Goal: Task Accomplishment & Management: Use online tool/utility

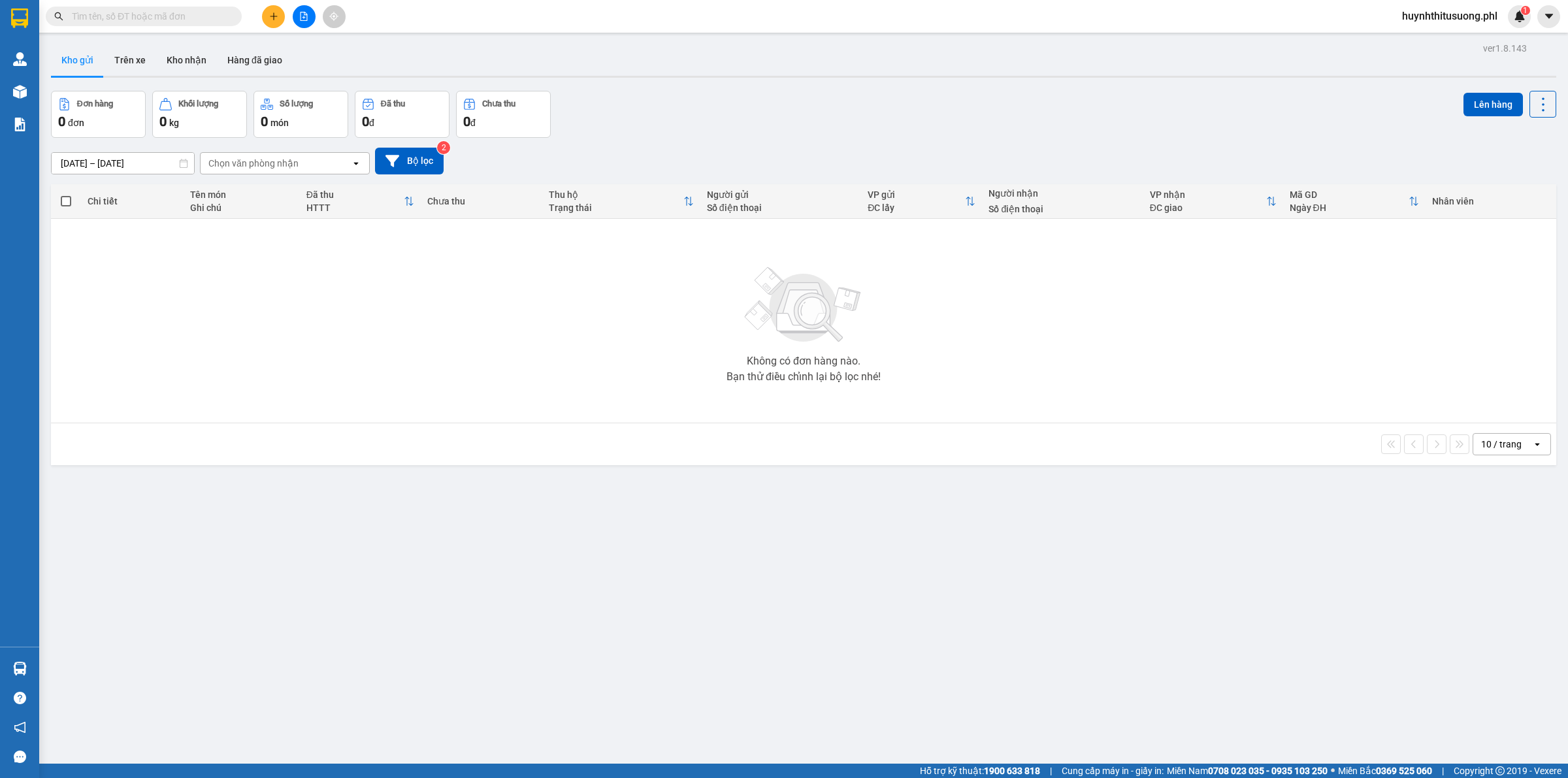
click at [186, 15] on input "text" at bounding box center [148, 15] width 154 height 15
click at [275, 20] on icon "plus" at bounding box center [273, 15] width 9 height 9
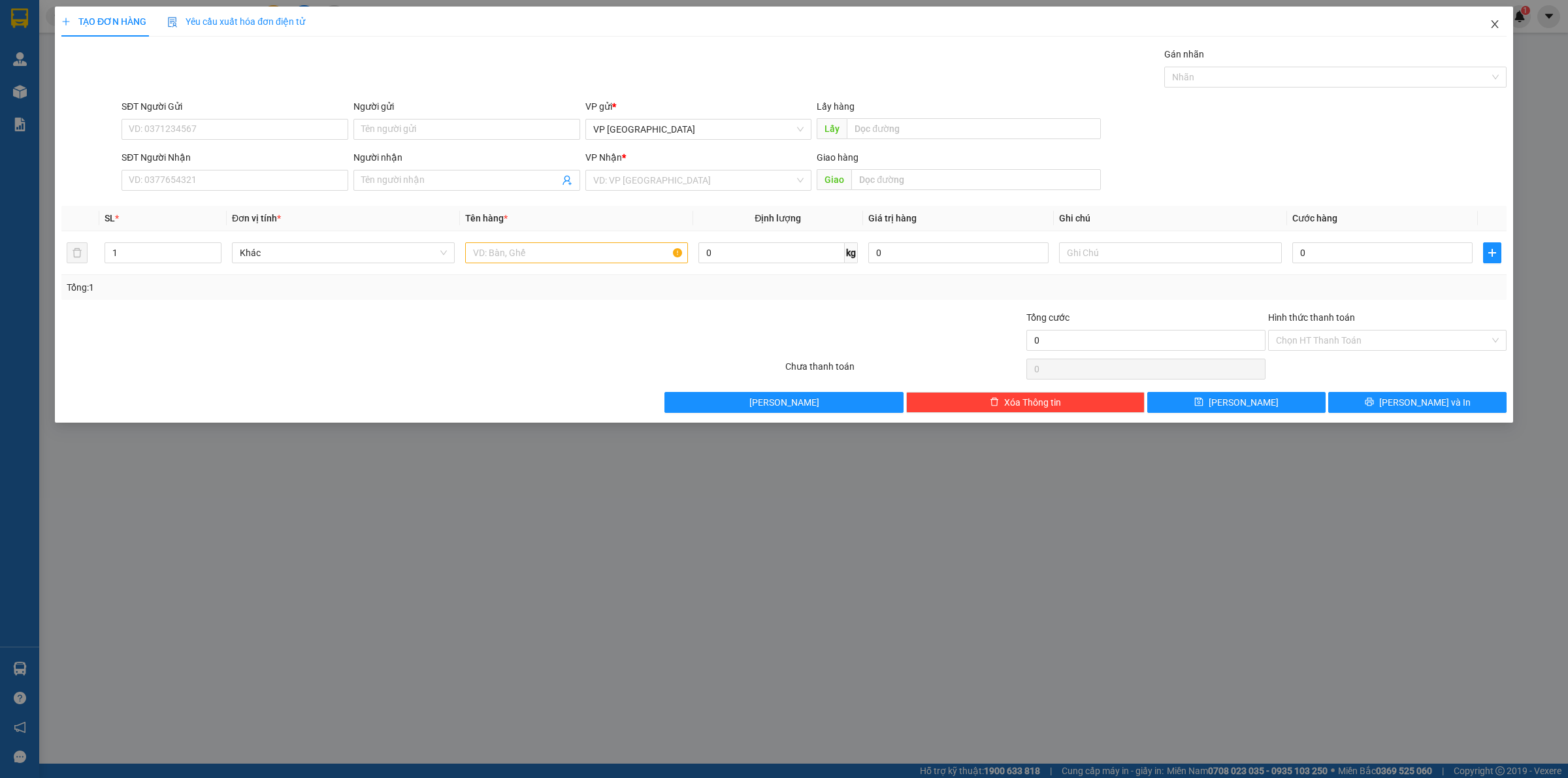
click at [1492, 31] on span "Close" at bounding box center [1494, 25] width 37 height 37
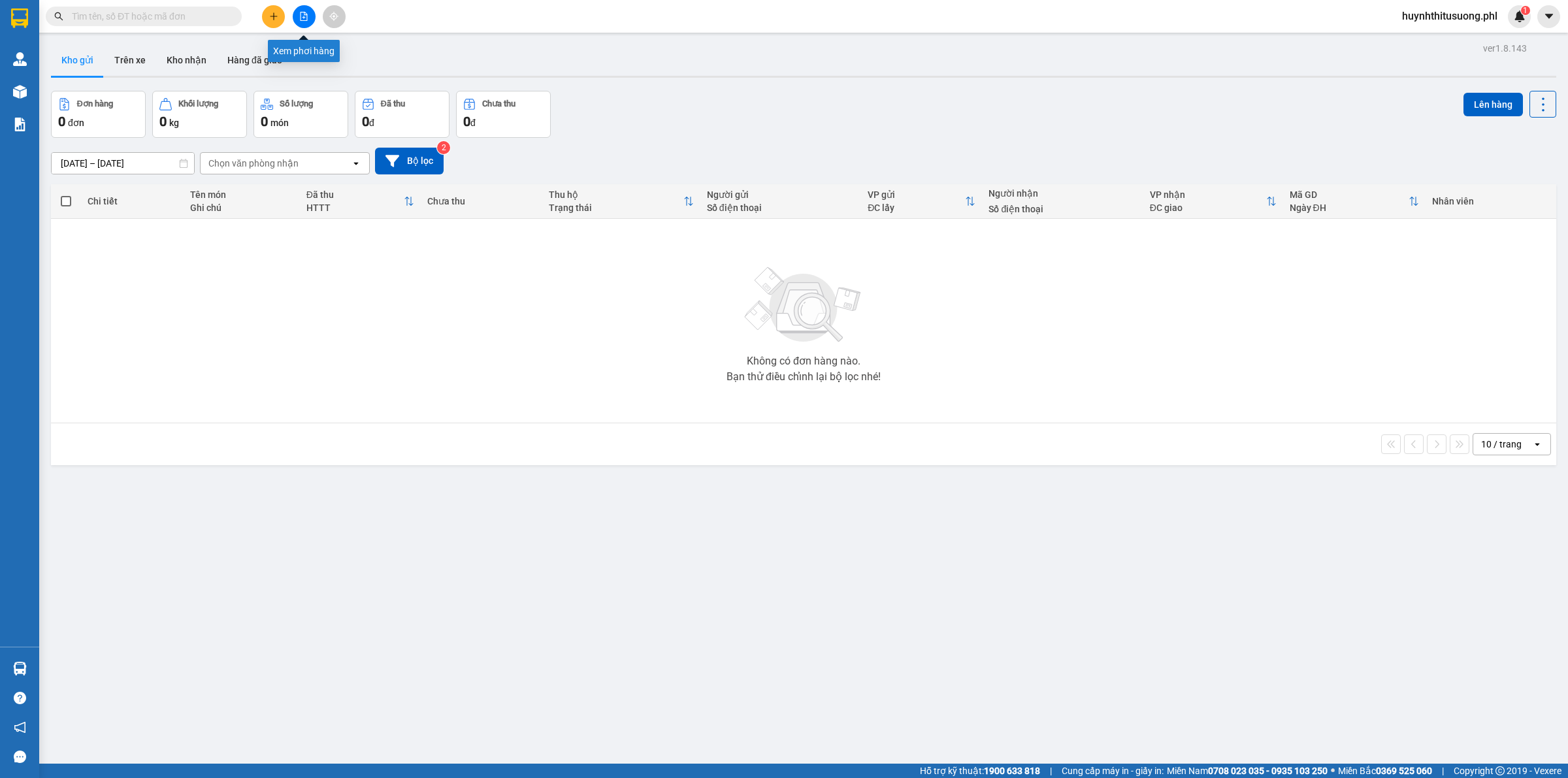
click at [305, 21] on button at bounding box center [304, 16] width 23 height 23
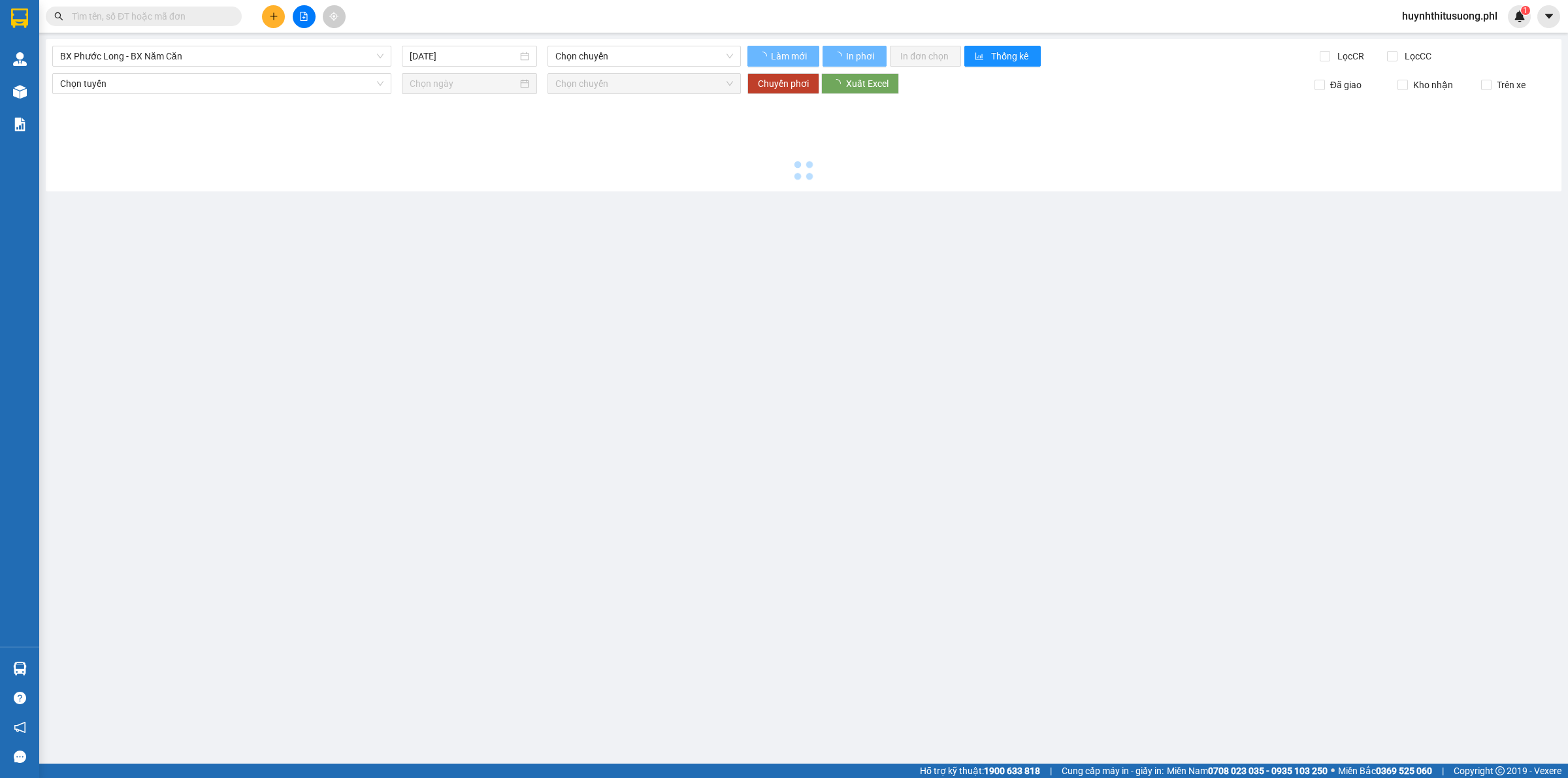
type input "[DATE]"
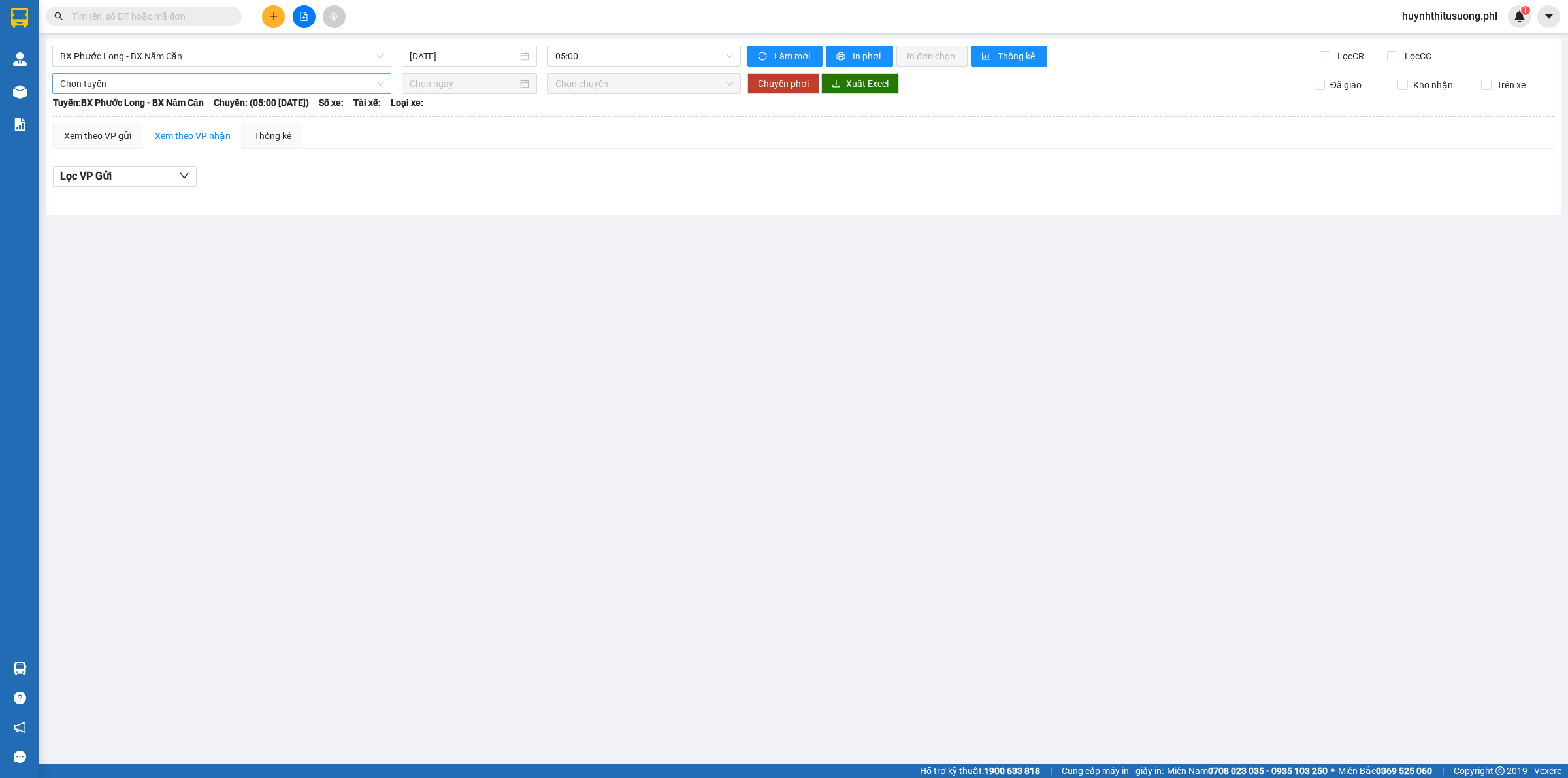
click at [182, 83] on span "Chọn tuyến" at bounding box center [222, 83] width 323 height 19
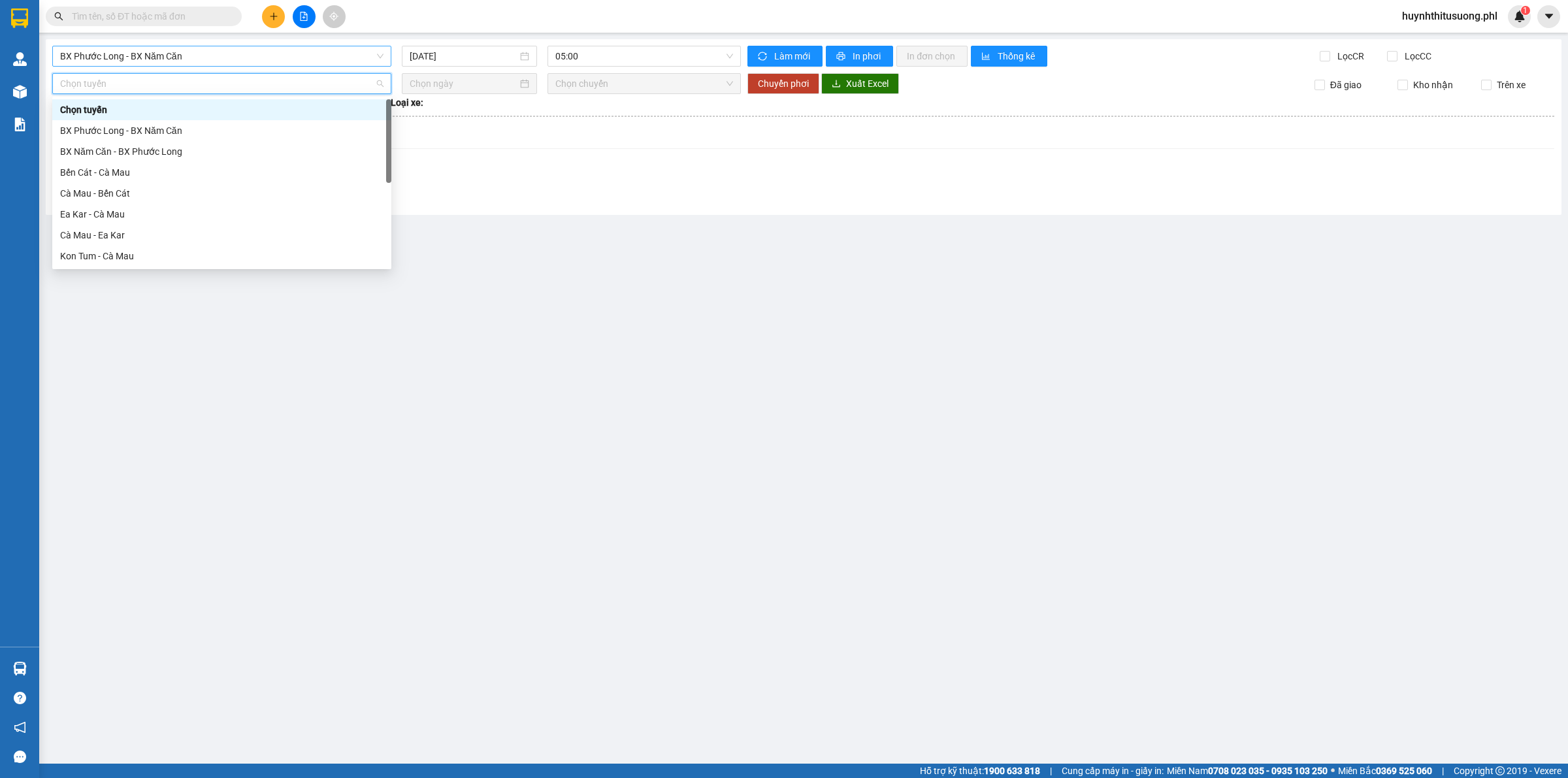
click at [221, 60] on span "BX Phước Long - BX Năm Căn" at bounding box center [222, 56] width 323 height 19
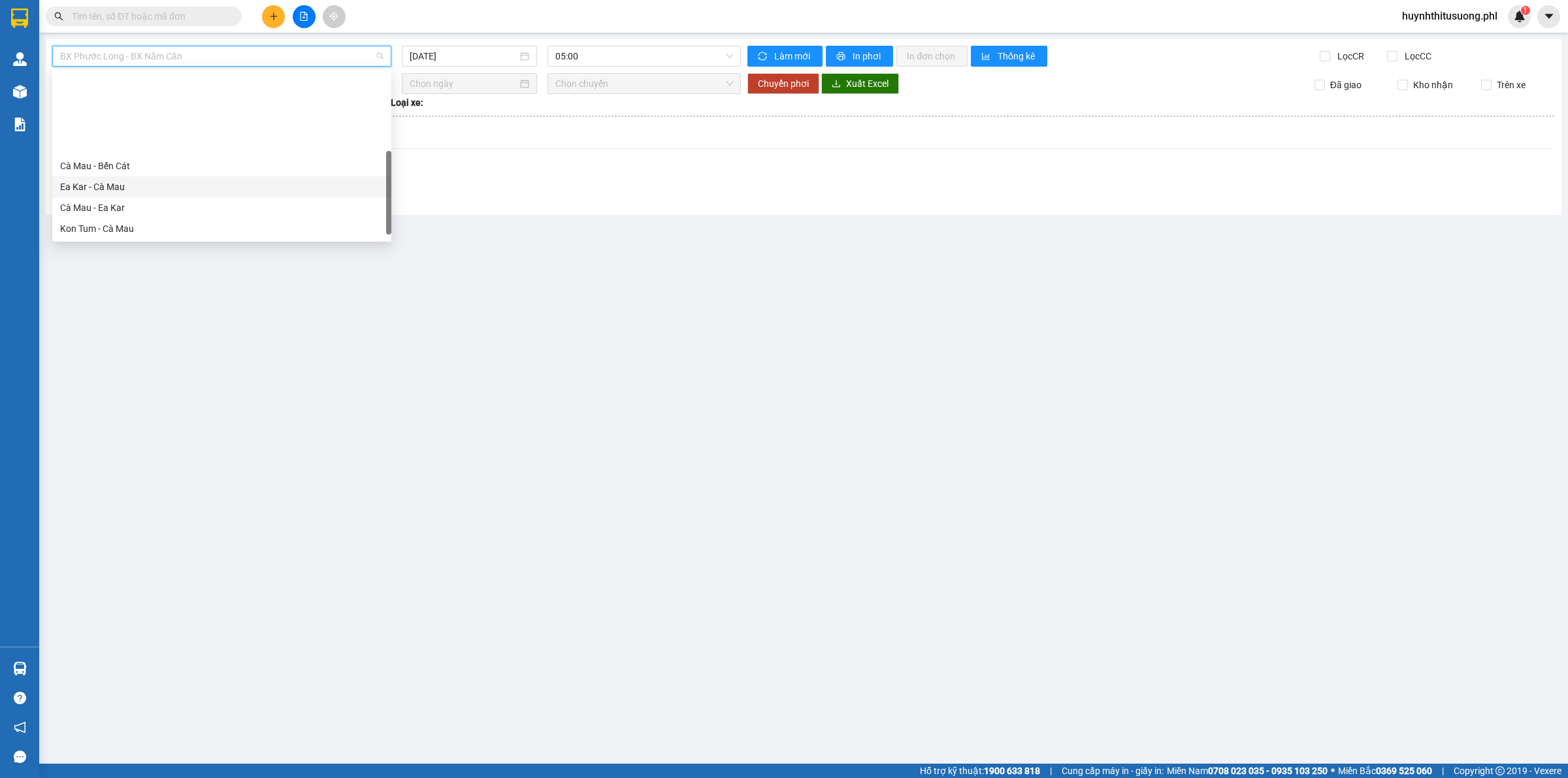
scroll to position [105, 0]
click at [107, 203] on div "Gia Lai - Trà Vinh" at bounding box center [222, 207] width 323 height 15
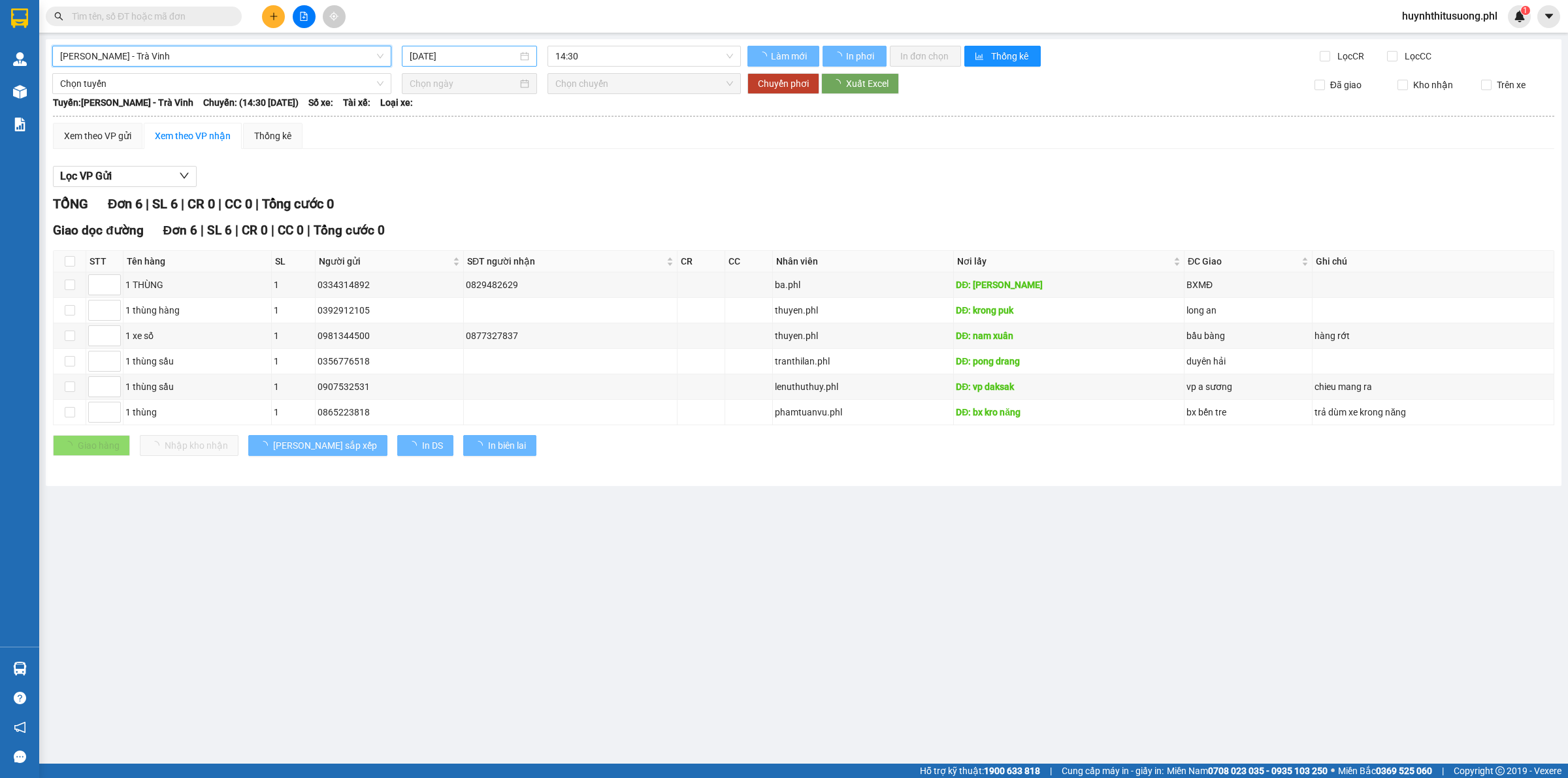
click at [485, 50] on input "13/09/2025" at bounding box center [463, 56] width 107 height 15
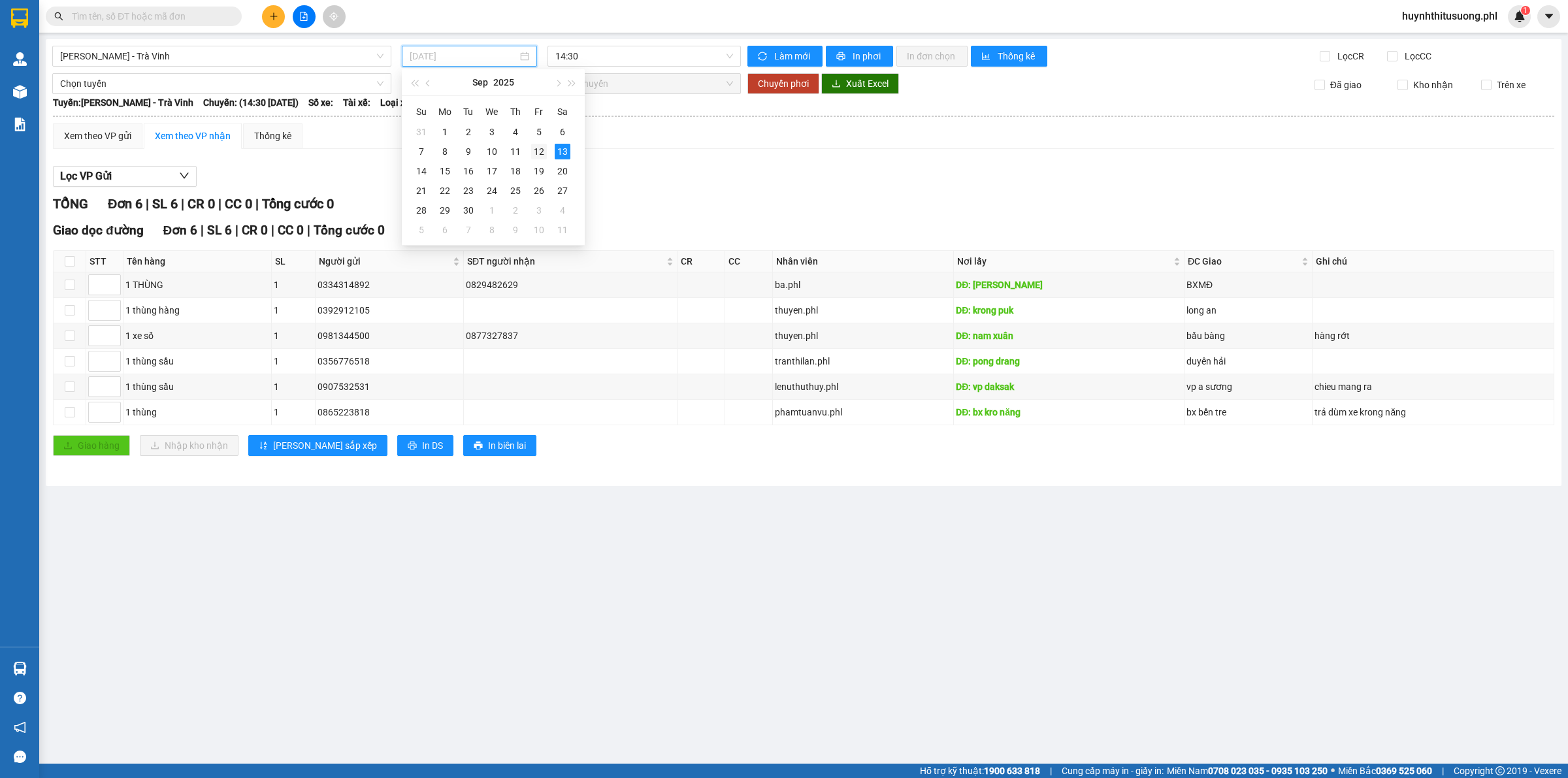
click at [544, 149] on div "12" at bounding box center [539, 151] width 15 height 15
type input "12/09/2025"
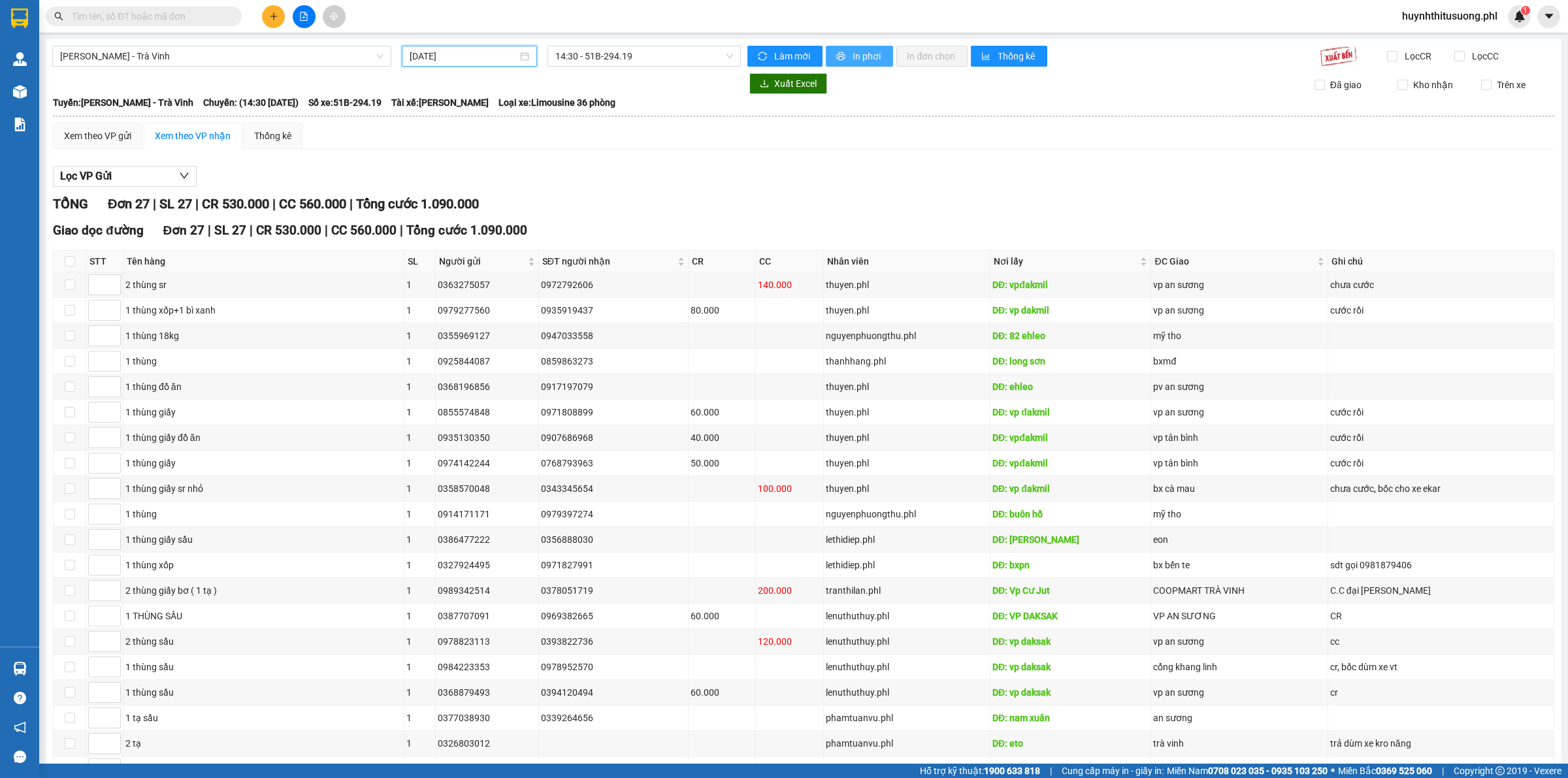
click at [853, 59] on span "In phơi" at bounding box center [867, 56] width 30 height 15
click at [285, 61] on span "Gia Lai - Trà Vinh" at bounding box center [222, 56] width 323 height 19
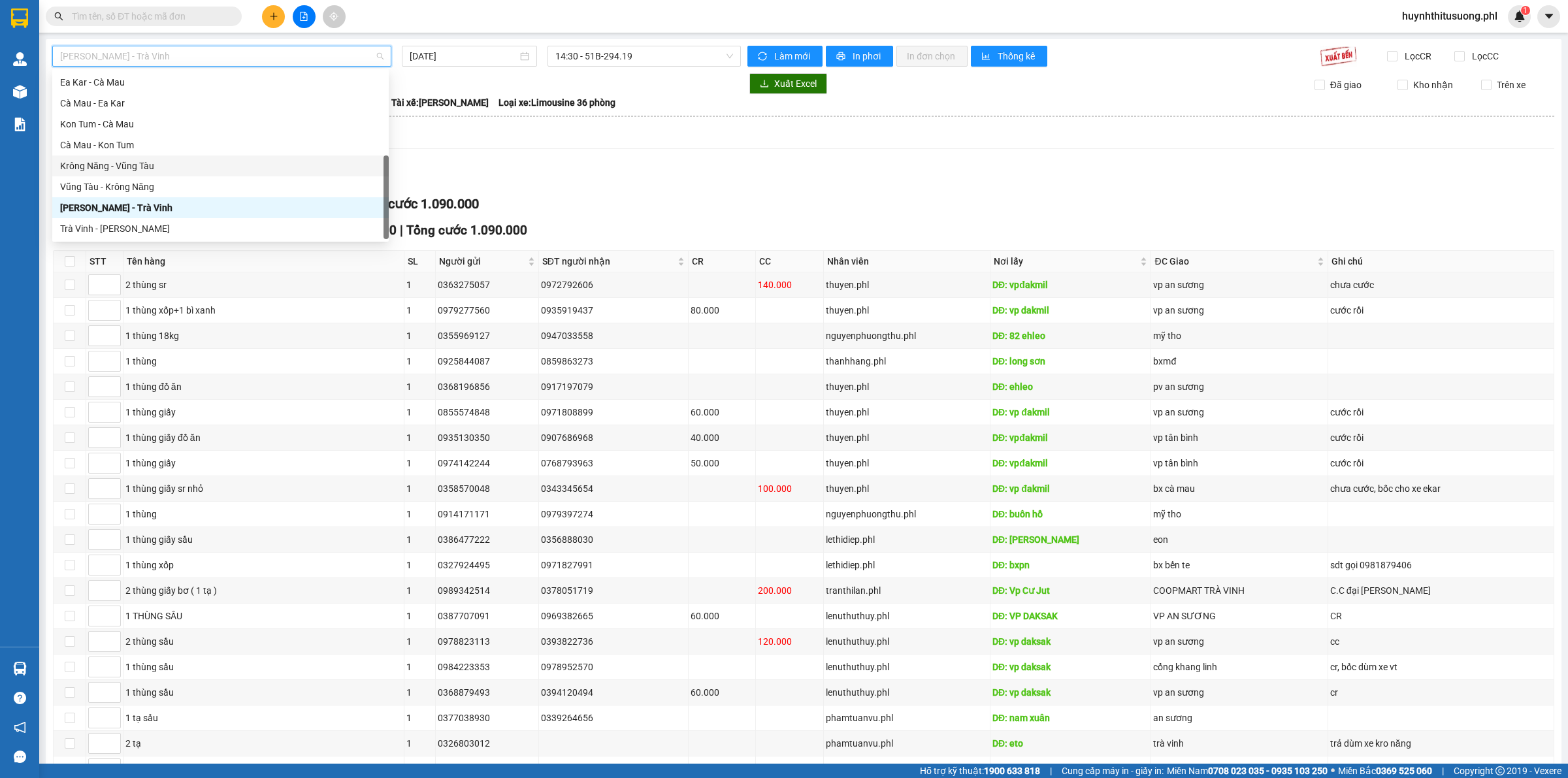
click at [126, 159] on div "Krông Năng - Vũng Tàu" at bounding box center [220, 165] width 320 height 15
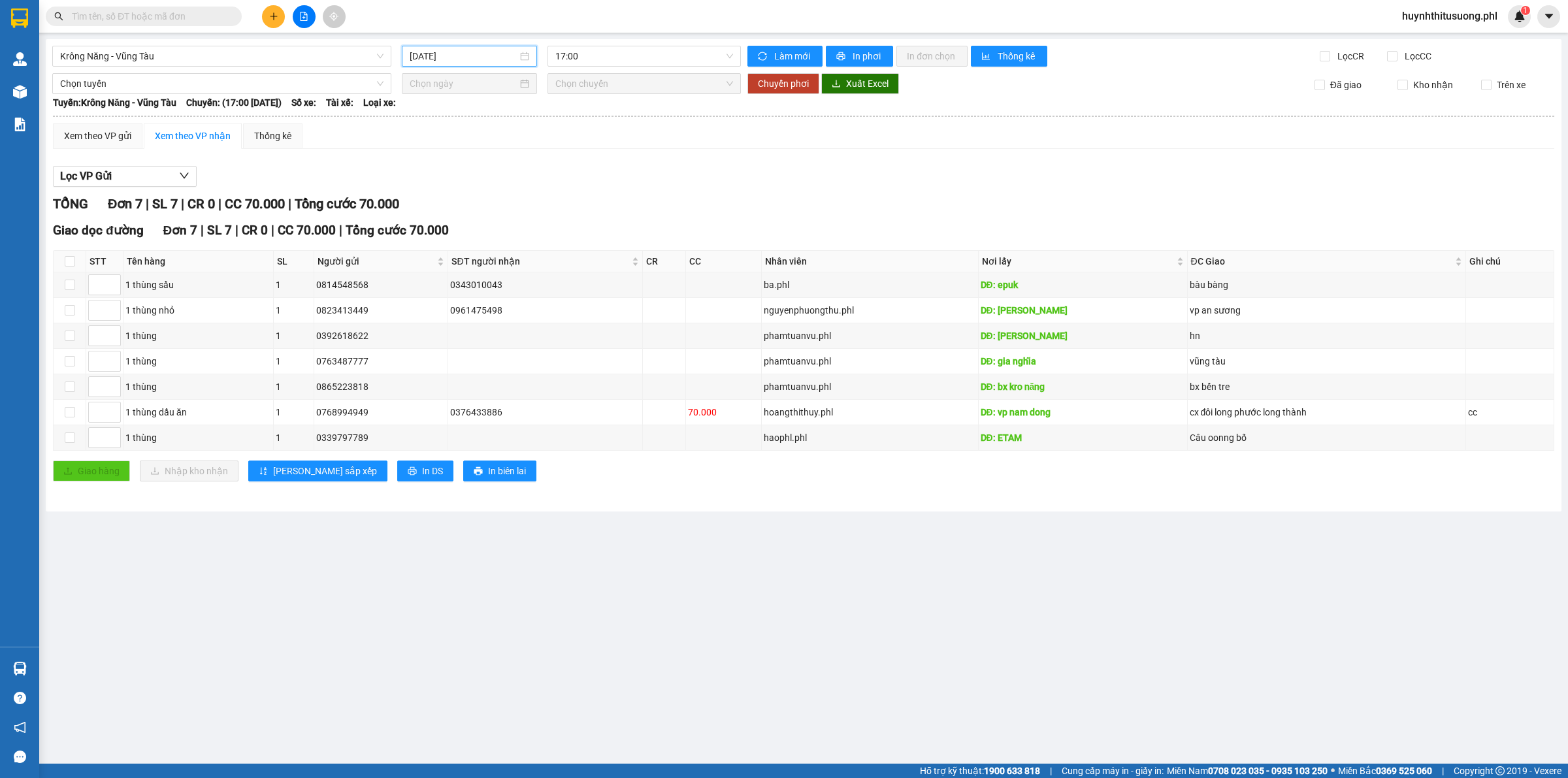
click at [462, 51] on input "13/09/2025" at bounding box center [463, 56] width 107 height 15
click at [541, 154] on div "12" at bounding box center [539, 151] width 15 height 15
type input "12/09/2025"
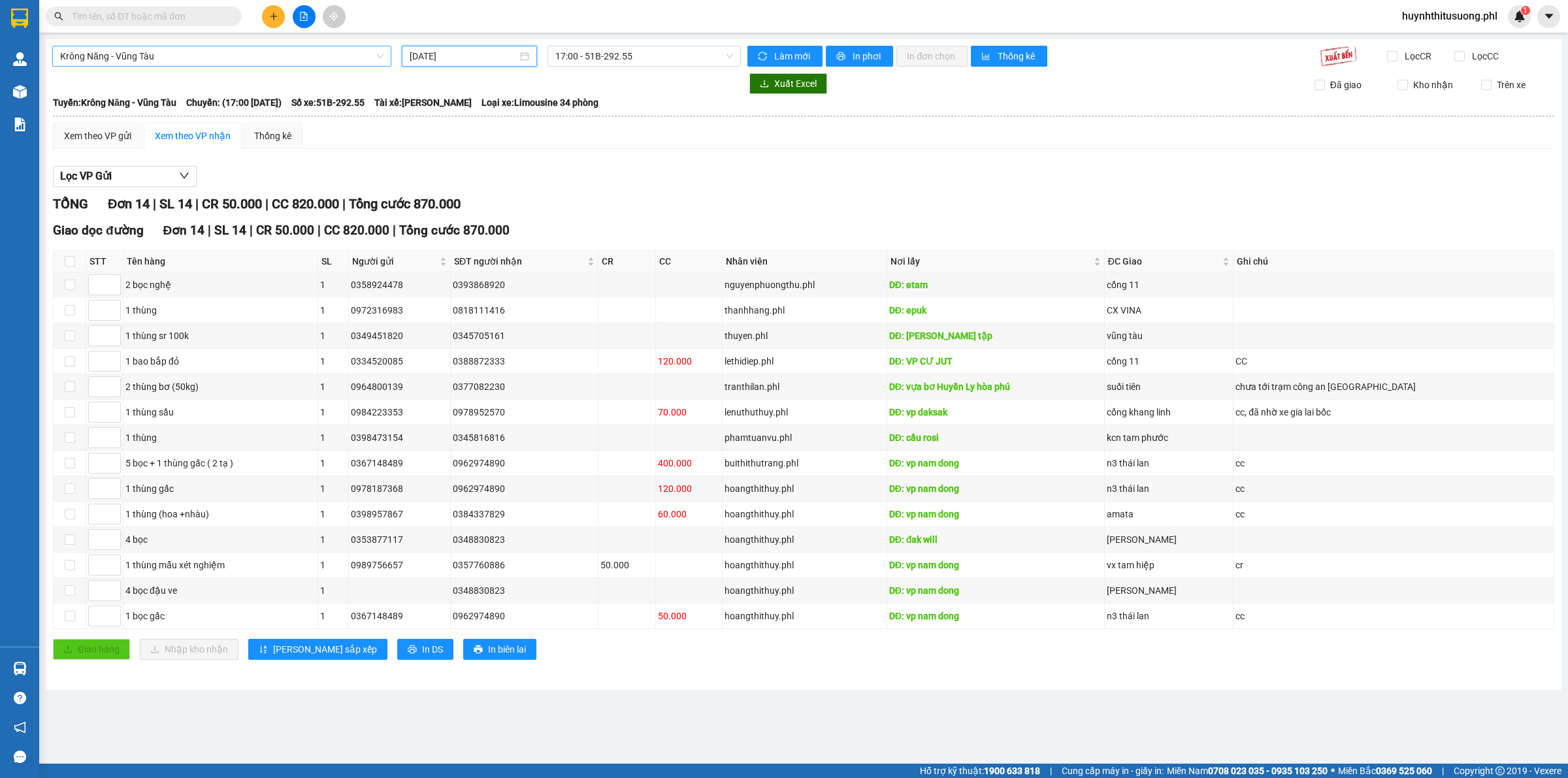
click at [207, 53] on span "Krông Năng - Vũng Tàu" at bounding box center [222, 56] width 323 height 19
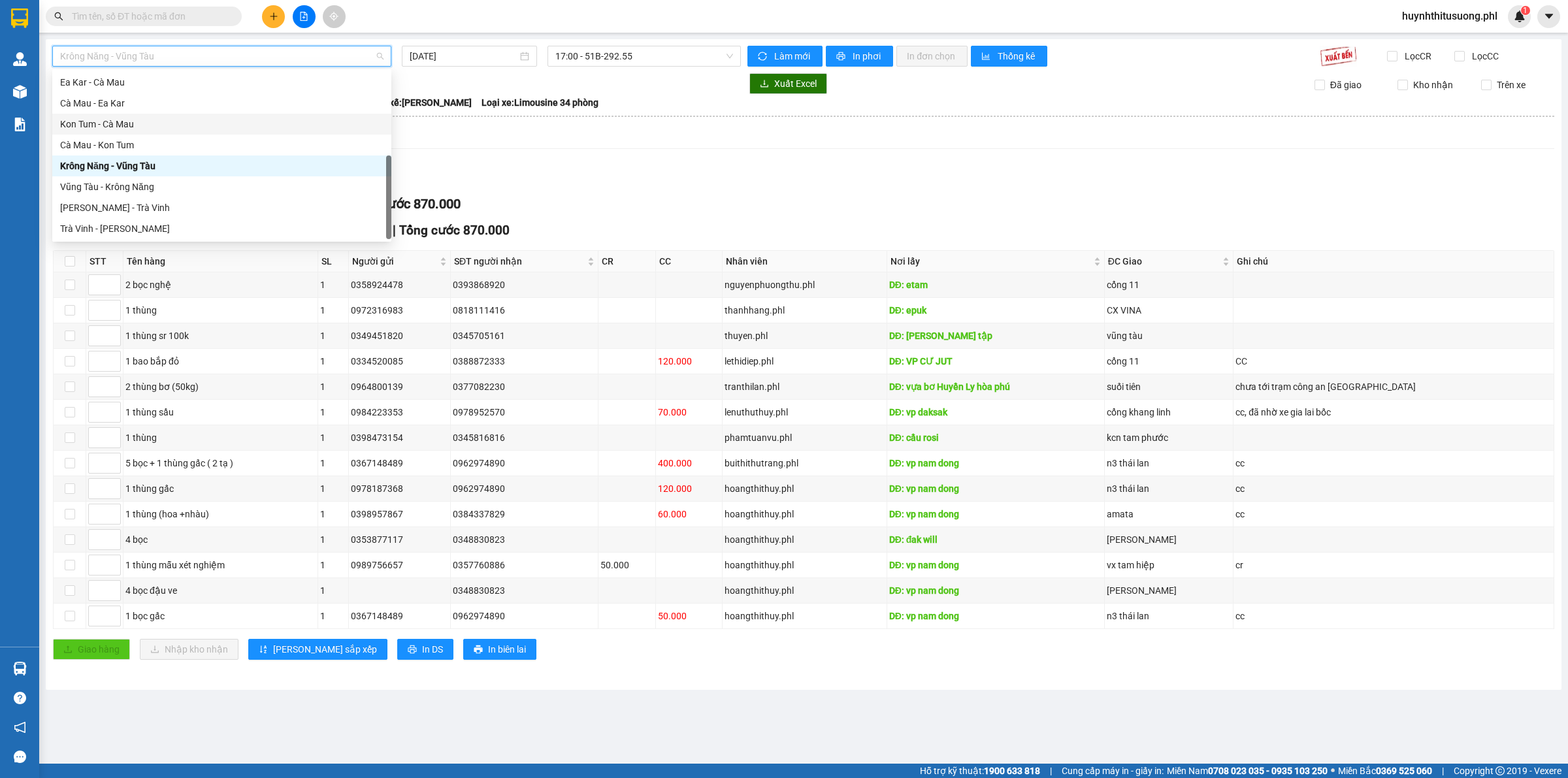
click at [116, 117] on div "Kon Tum - Cà Mau" at bounding box center [222, 124] width 323 height 15
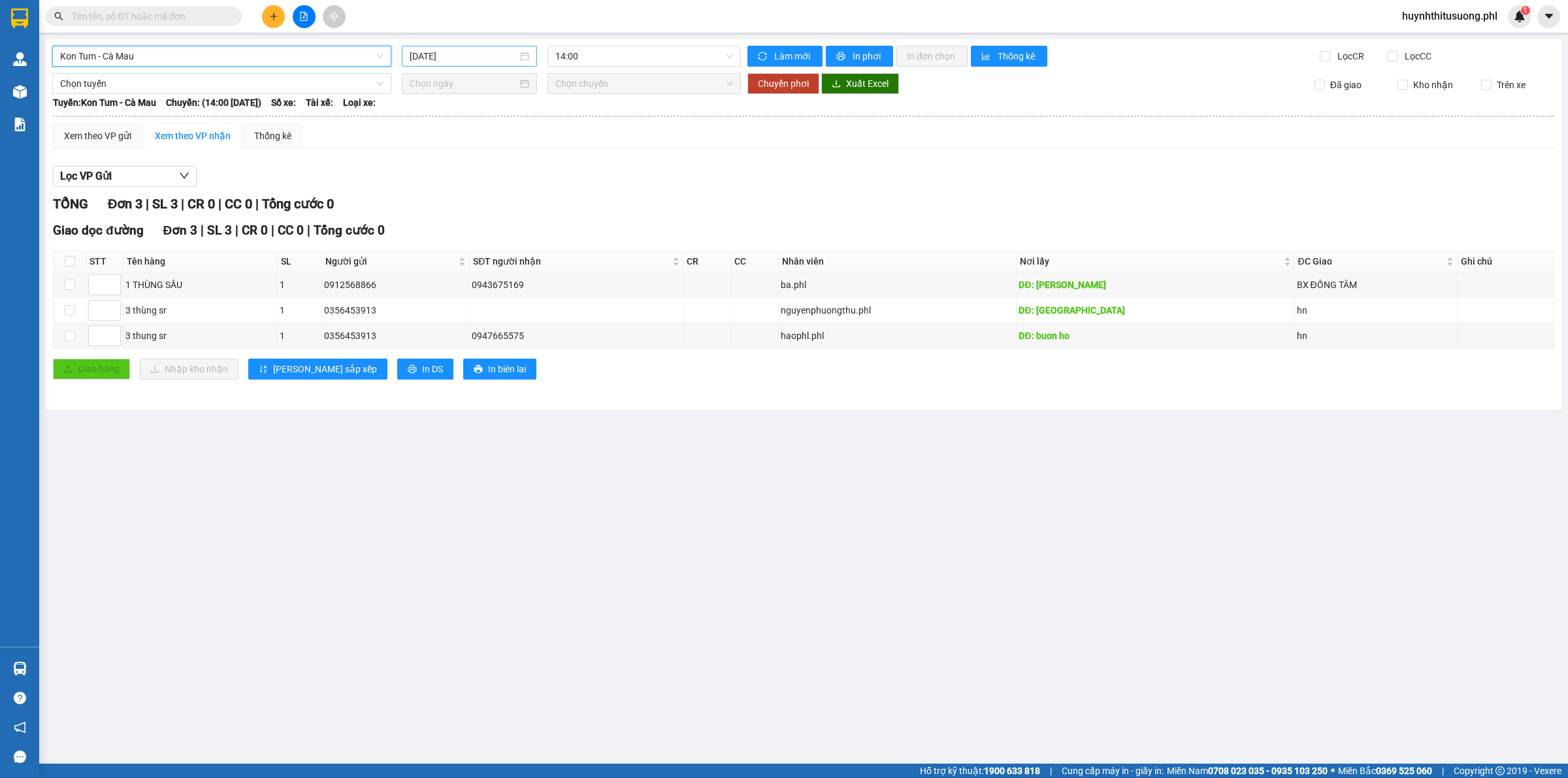
click at [471, 53] on input "13/09/2025" at bounding box center [463, 56] width 107 height 15
click at [533, 150] on div "12" at bounding box center [539, 151] width 15 height 15
type input "12/09/2025"
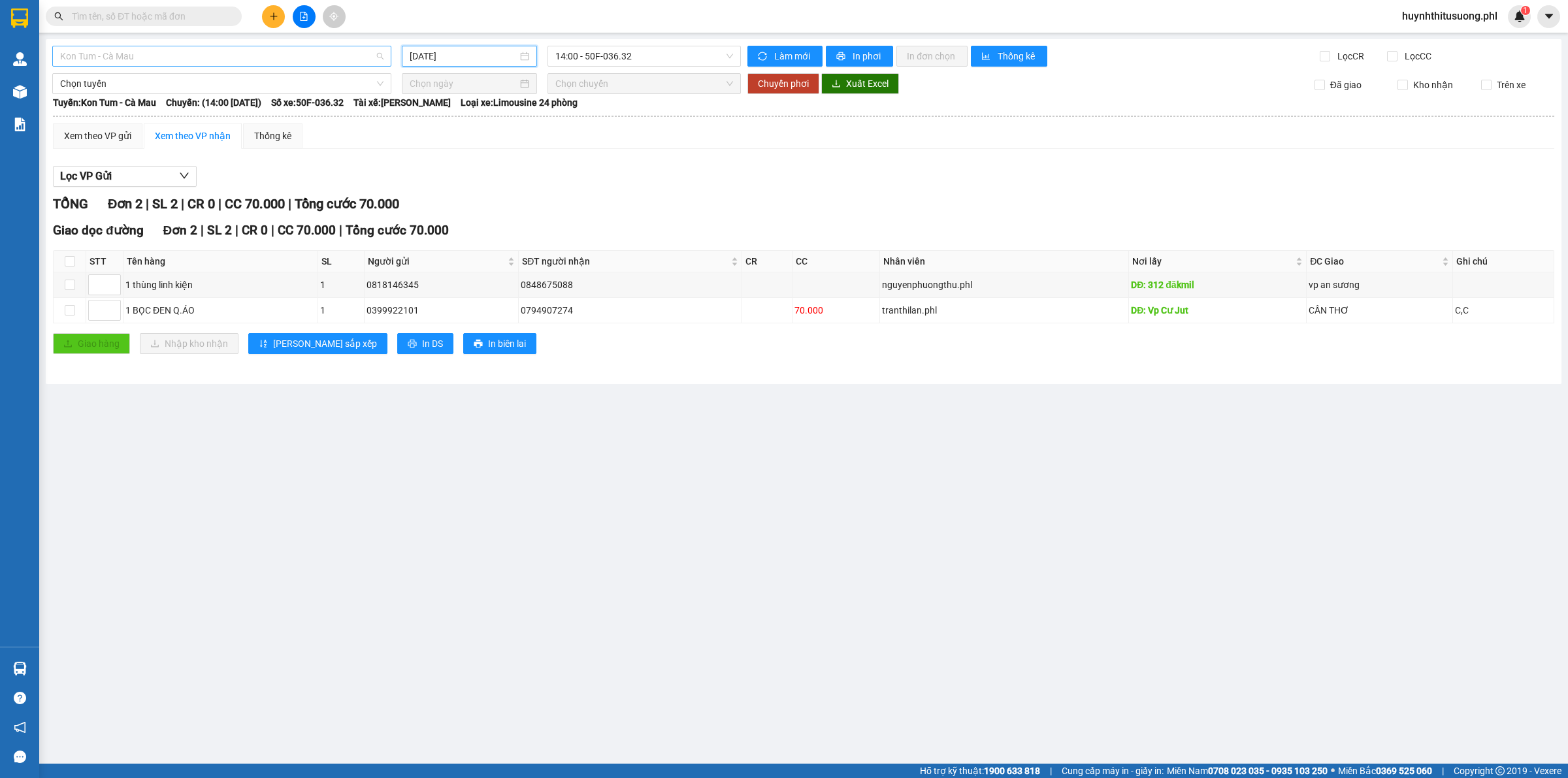
click at [243, 62] on span "Kon Tum - Cà Mau" at bounding box center [222, 56] width 323 height 19
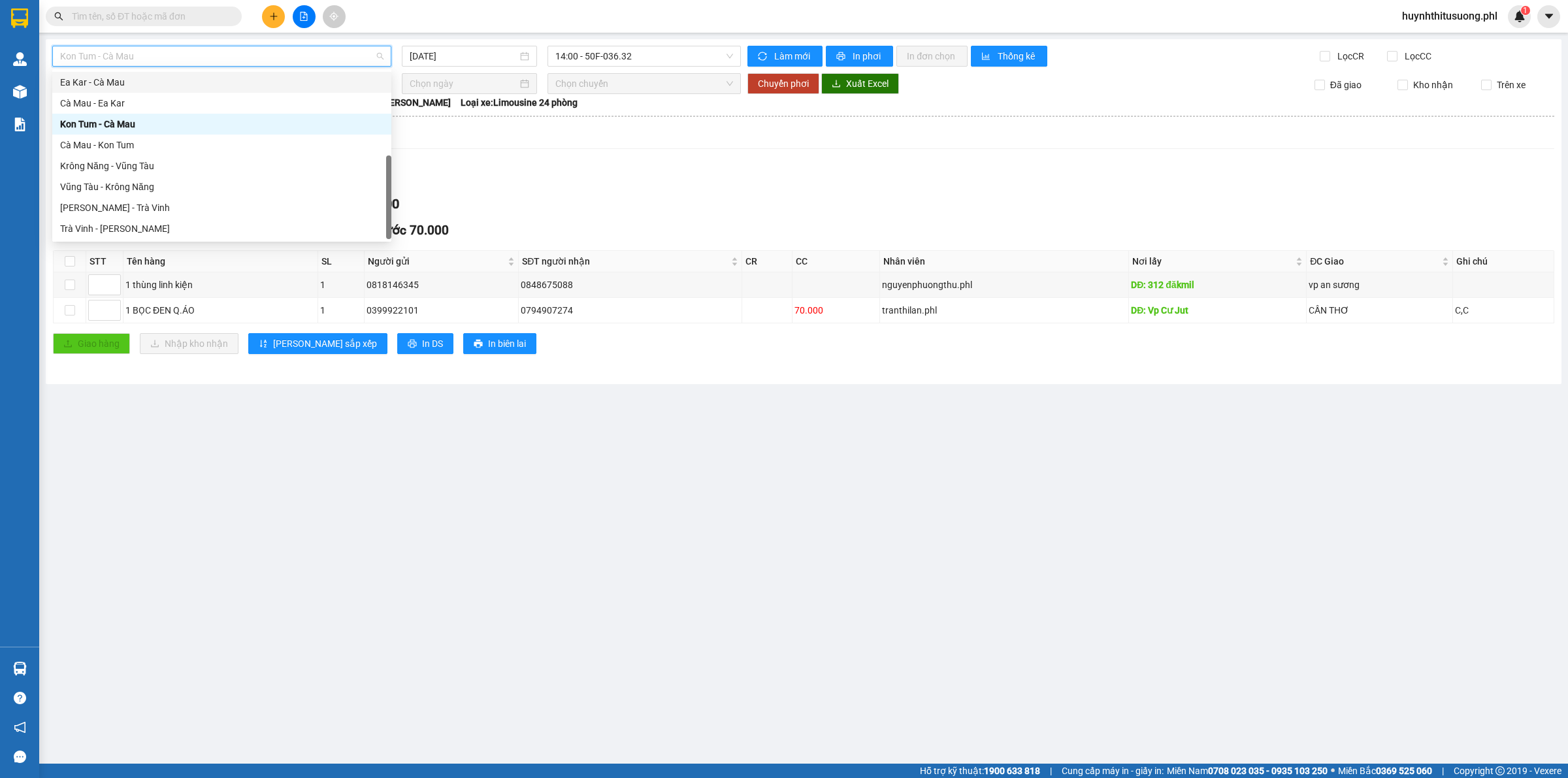
drag, startPoint x: 115, startPoint y: 75, endPoint x: 212, endPoint y: 54, distance: 99.2
click at [121, 73] on div "Ea Kar - Cà Mau" at bounding box center [222, 82] width 339 height 21
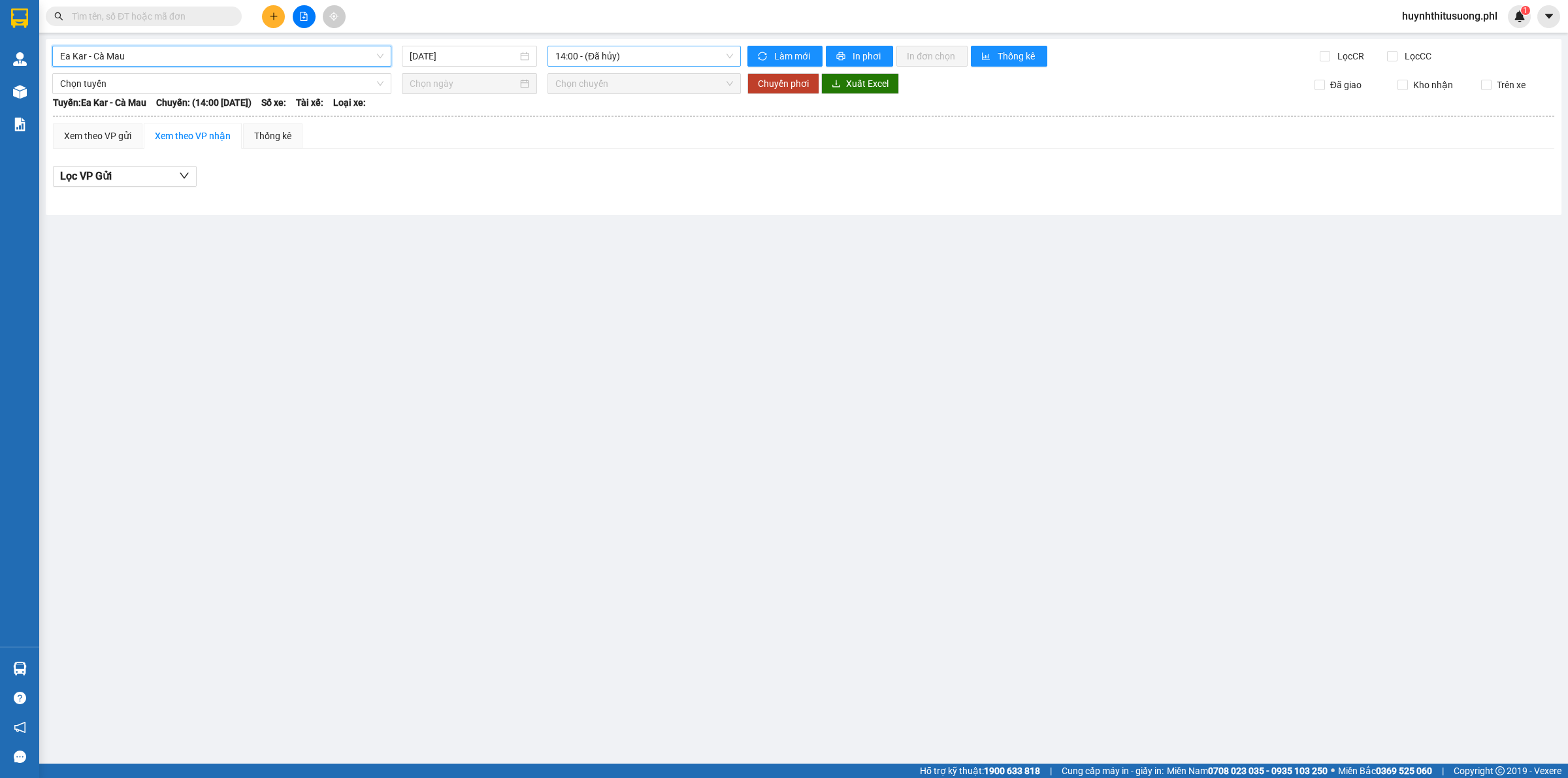
click at [561, 49] on span "14:00 - (Đã hủy)" at bounding box center [645, 56] width 178 height 19
click at [616, 119] on div "17:30" at bounding box center [606, 124] width 102 height 15
click at [510, 66] on div "13/09/2025" at bounding box center [469, 56] width 136 height 21
click at [540, 149] on div "12" at bounding box center [539, 151] width 15 height 15
type input "12/09/2025"
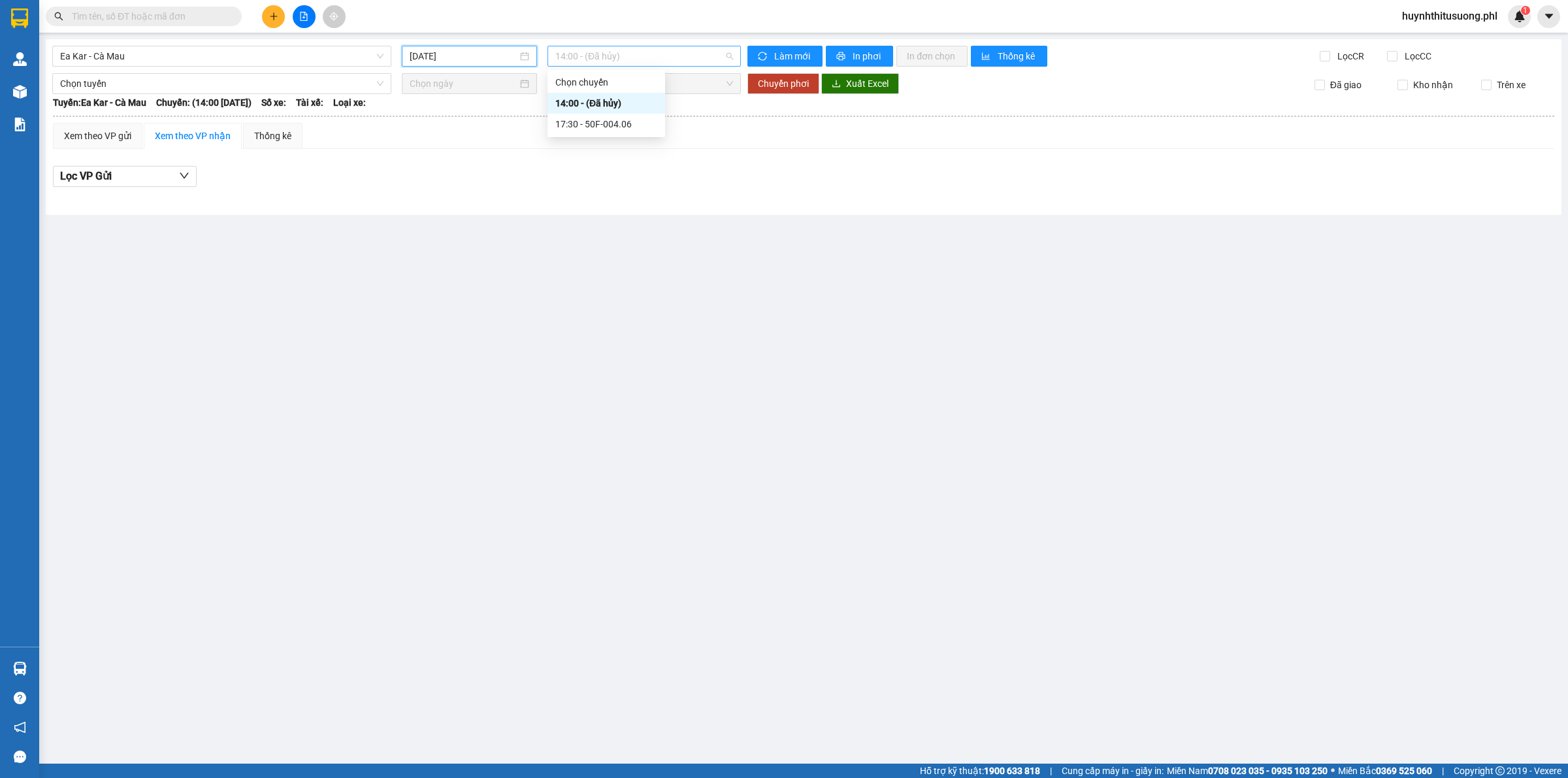
click at [592, 57] on span "14:00 - (Đã hủy)" at bounding box center [645, 56] width 178 height 19
click at [592, 121] on div "17:30 - 50F-004.06" at bounding box center [606, 124] width 102 height 15
